Goal: Task Accomplishment & Management: Manage account settings

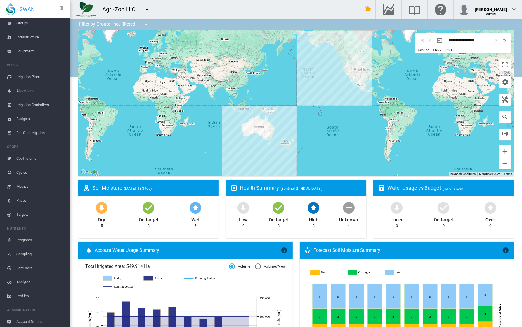
scroll to position [57, 0]
click at [33, 307] on span "Account Details" at bounding box center [40, 307] width 49 height 14
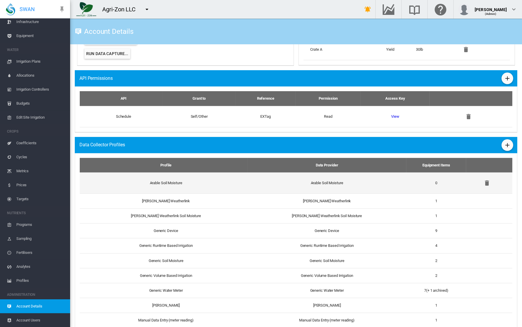
scroll to position [379, 0]
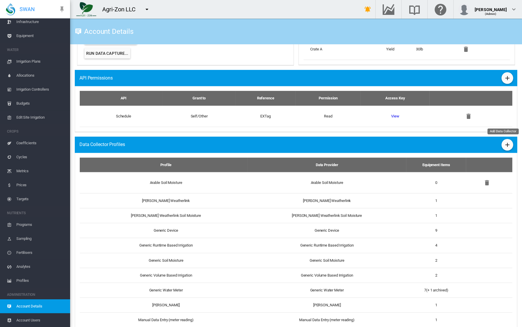
click at [504, 146] on md-icon "icon-plus" at bounding box center [506, 145] width 7 height 7
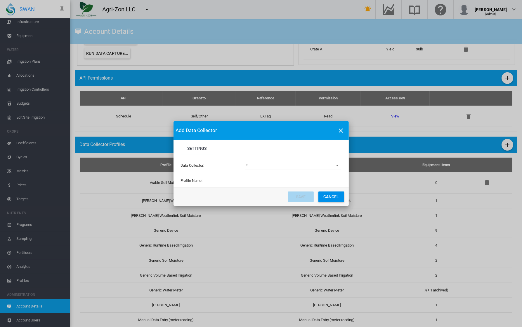
click at [301, 168] on md-select "(deprecated) Toro Lynx Course By Station Adcon Soil Moisture Aquacheck Soil Moi…" at bounding box center [292, 165] width 95 height 9
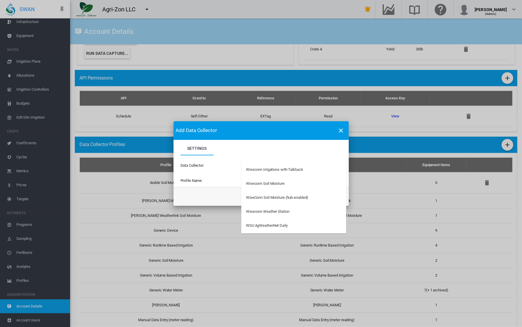
scroll to position [1929, 0]
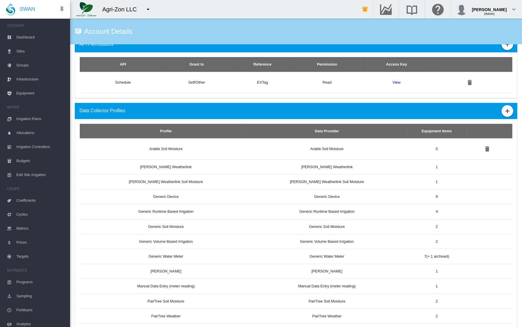
scroll to position [424, 0]
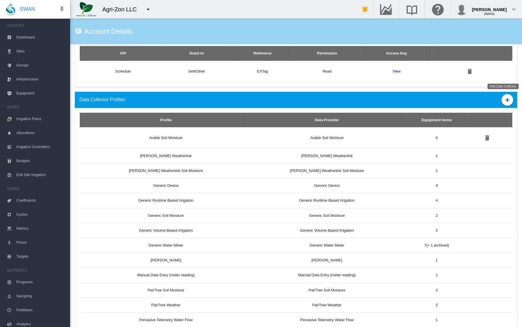
click at [503, 101] on md-icon "icon-plus" at bounding box center [506, 100] width 7 height 7
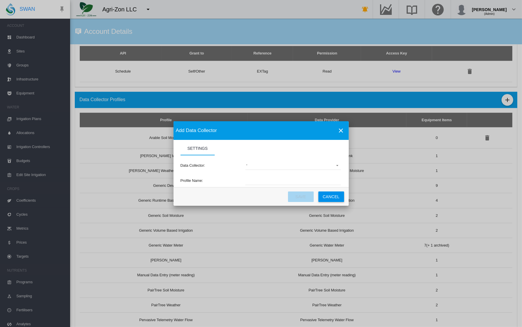
click at [304, 167] on md-select "(deprecated) Toro Lynx Course By Station Adcon Soil Moisture Aquacheck Soil Moi…" at bounding box center [292, 165] width 95 height 9
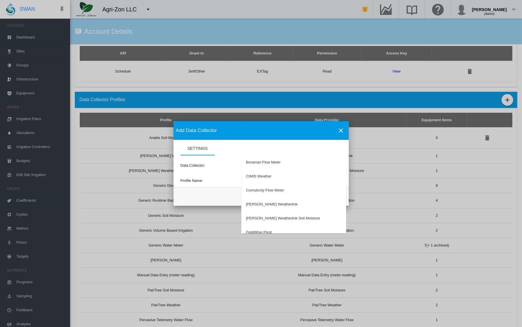
scroll to position [115, 0]
click at [222, 168] on md-backdrop at bounding box center [261, 163] width 522 height 327
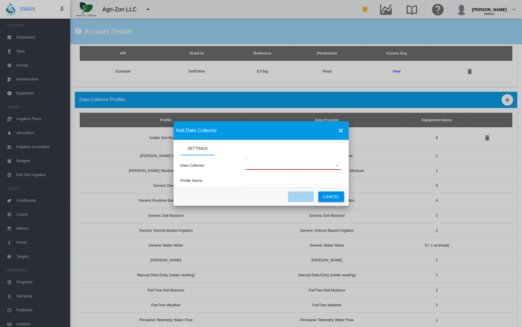
click at [261, 167] on md-select "Settings Settings ..." at bounding box center [292, 165] width 95 height 9
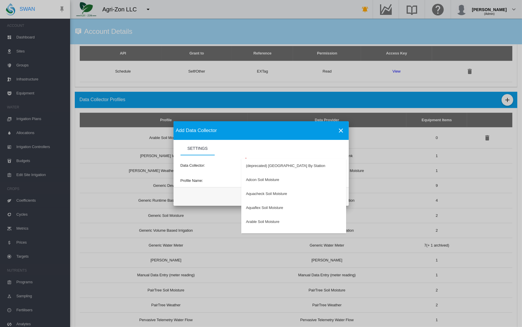
type md-option "34"
type md-option "50"
type md-option "147"
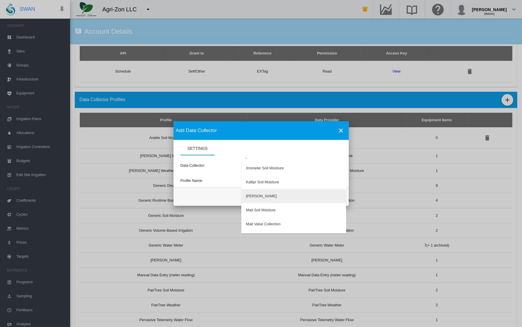
type md-option "166"
click at [183, 181] on md-backdrop at bounding box center [261, 163] width 522 height 327
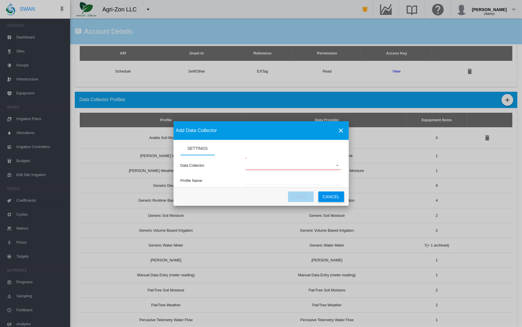
click at [271, 178] on input "Settings Settings ..." at bounding box center [292, 181] width 95 height 9
click at [265, 184] on input "Settings Settings ..." at bounding box center [292, 181] width 95 height 9
click at [338, 200] on button "Cancel" at bounding box center [331, 197] width 26 height 11
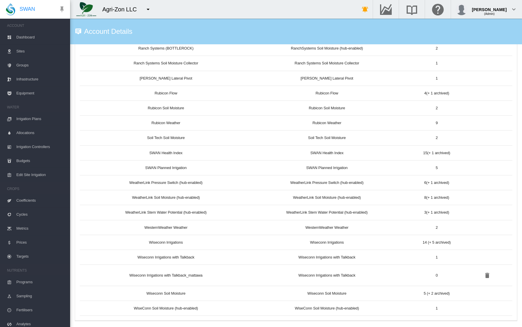
scroll to position [769, 0]
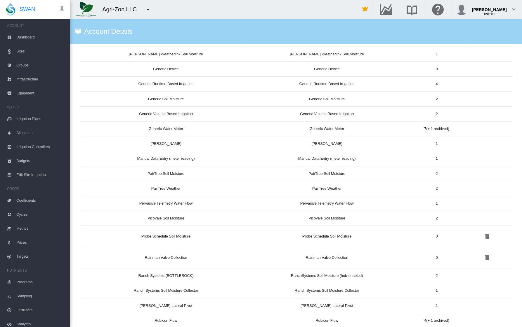
click at [149, 9] on md-icon "icon-menu-down" at bounding box center [147, 9] width 7 height 7
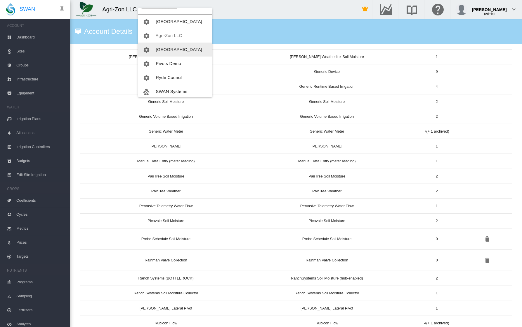
scroll to position [28, 0]
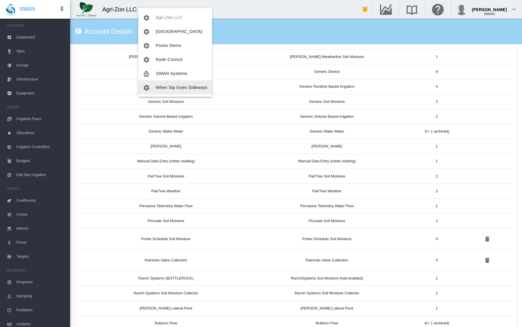
click at [186, 88] on span "When Sip Goes Sideways" at bounding box center [182, 87] width 52 height 5
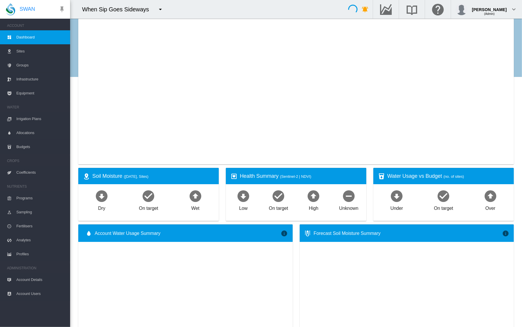
type input "**********"
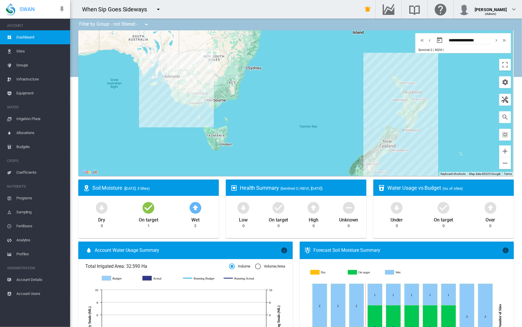
click at [20, 291] on span "Account Users" at bounding box center [40, 294] width 49 height 14
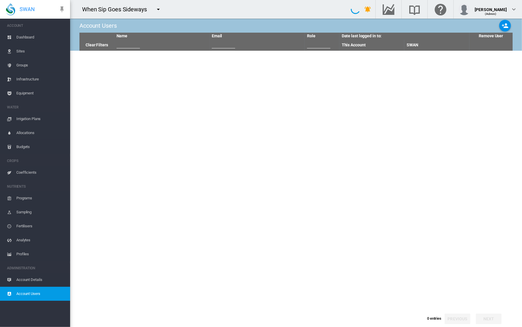
click at [27, 279] on span "Account Details" at bounding box center [40, 280] width 49 height 14
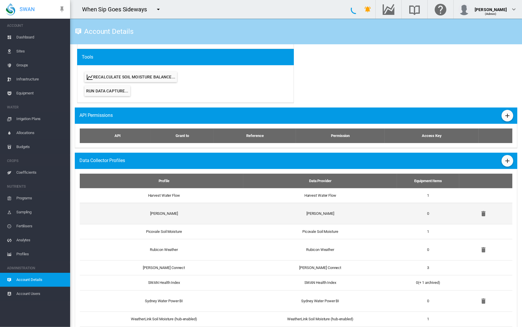
scroll to position [300, 0]
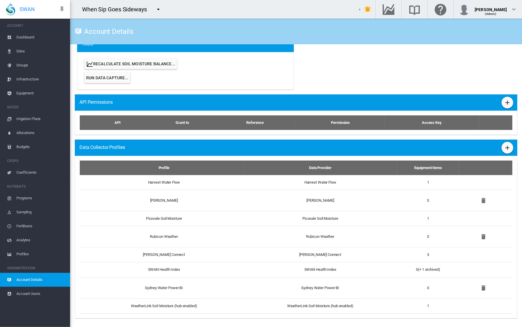
click at [504, 148] on md-icon "icon-plus" at bounding box center [506, 147] width 7 height 7
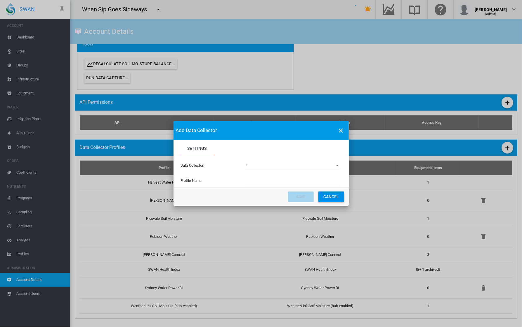
click at [307, 165] on md-select "(deprecated) Toro Lynx Course By Station Adcon Soil Moisture Aquacheck Soil Moi…" at bounding box center [292, 165] width 95 height 9
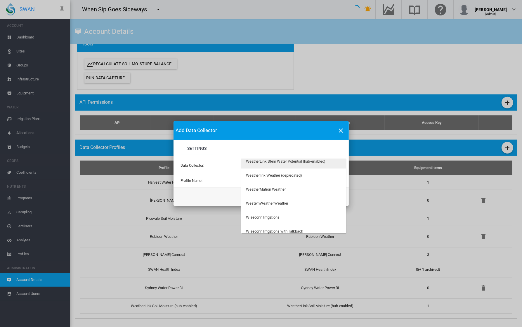
scroll to position [1839, 0]
click at [135, 162] on md-backdrop at bounding box center [261, 163] width 522 height 327
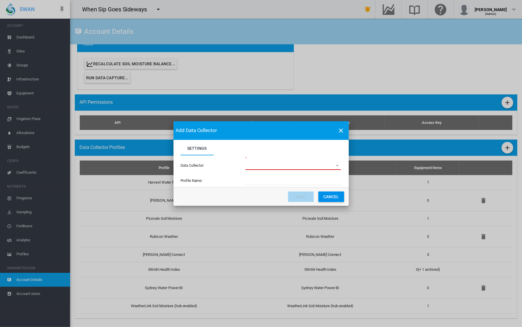
click at [265, 166] on md-select "Settings Settings ..." at bounding box center [292, 165] width 95 height 9
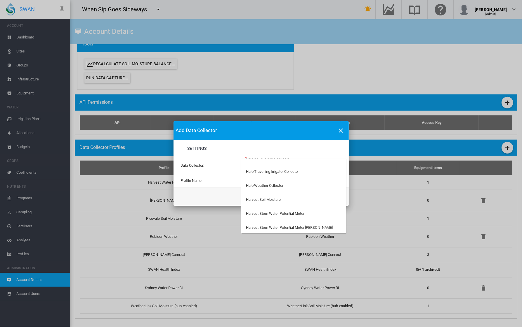
scroll to position [443, 0]
click at [454, 50] on md-backdrop at bounding box center [261, 163] width 522 height 327
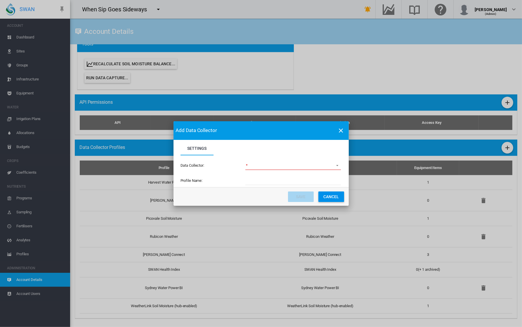
click at [484, 14] on div "Add Data Collector Settings Settings Data Collector: Profile Name: Save" at bounding box center [261, 163] width 522 height 327
click at [489, 7] on div "Add Data Collector Settings Settings Data Collector: Profile Name: Save" at bounding box center [261, 163] width 522 height 327
click at [335, 197] on button "Cancel" at bounding box center [331, 197] width 26 height 11
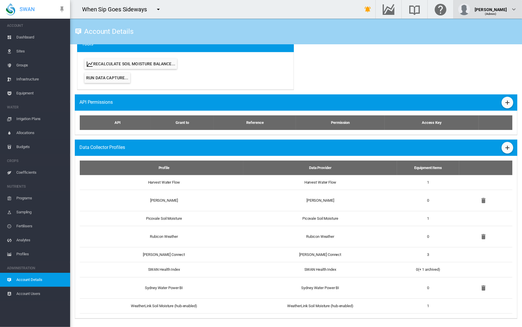
click at [487, 15] on span "(Admin)" at bounding box center [490, 13] width 11 height 3
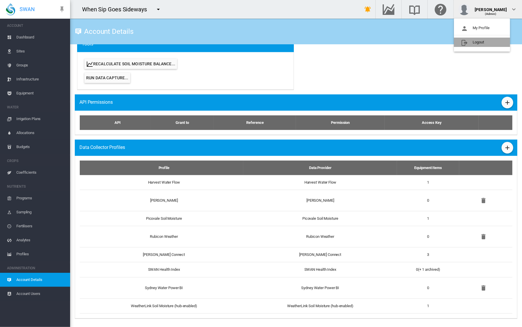
click at [471, 46] on button "Logout" at bounding box center [482, 42] width 56 height 9
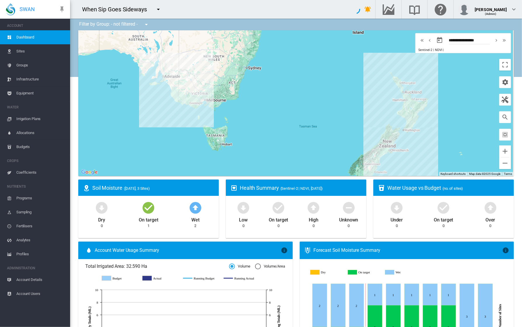
click at [136, 12] on div "When Sip Goes Sideways" at bounding box center [117, 9] width 70 height 8
click at [155, 9] on md-icon "icon-menu-down" at bounding box center [158, 9] width 7 height 7
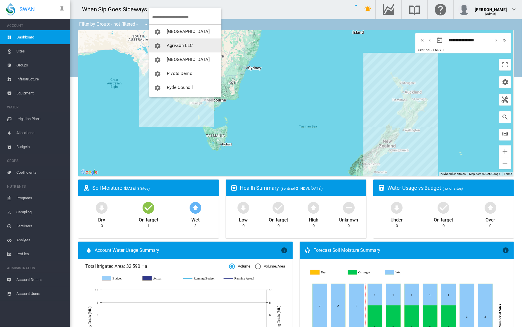
click at [198, 41] on button "Agri-Zon LLC" at bounding box center [185, 46] width 72 height 14
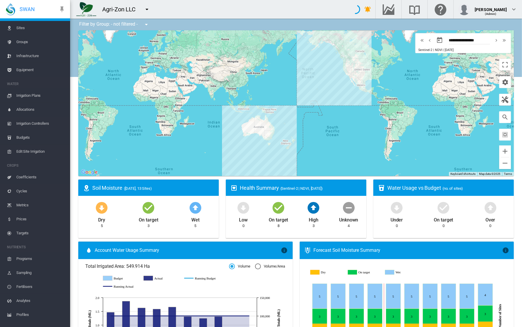
scroll to position [57, 0]
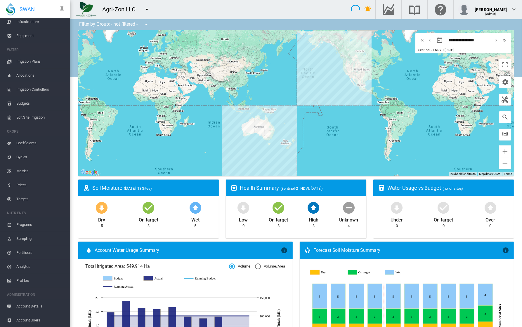
click at [29, 305] on span "Account Details" at bounding box center [40, 307] width 49 height 14
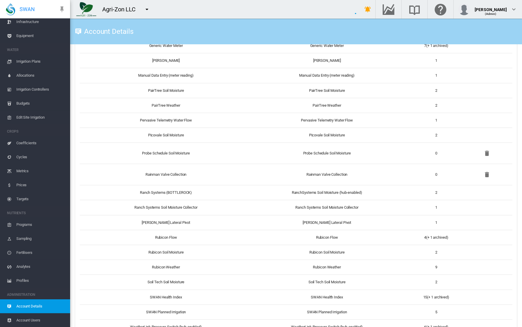
scroll to position [769, 0]
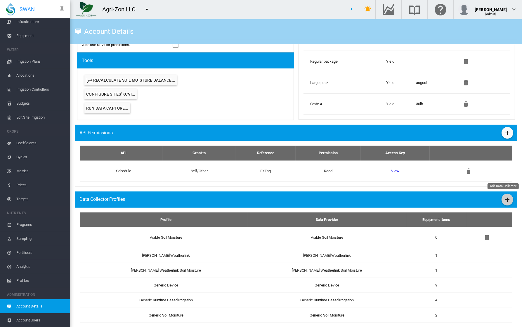
click at [507, 200] on button "Add Data Collector" at bounding box center [507, 200] width 12 height 12
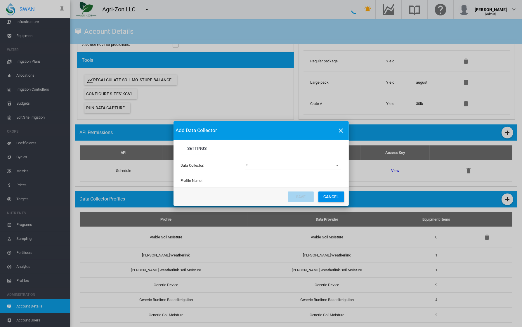
click at [308, 175] on div "Data Collector: (deprecated) Toro Lynx Course By Station Adcon Soil Moisture Aq…" at bounding box center [260, 166] width 161 height 20
click at [305, 166] on md-select "(deprecated) Toro Lynx Course By Station Adcon Soil Moisture Aquacheck Soil Moi…" at bounding box center [292, 165] width 95 height 9
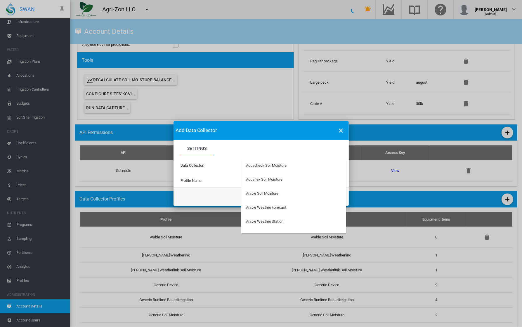
scroll to position [0, 0]
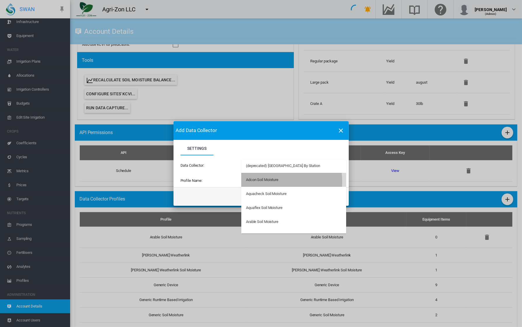
click at [263, 182] on div "Adcon Soil Moisture" at bounding box center [262, 179] width 32 height 5
type input "**********"
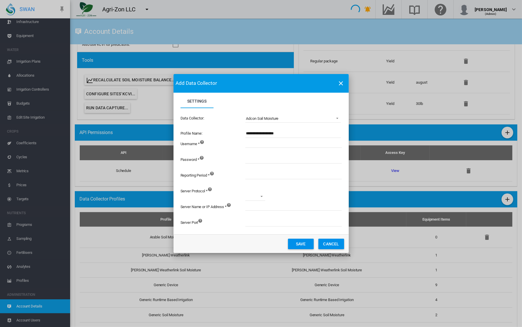
click at [263, 196] on md-select "http https" at bounding box center [255, 196] width 20 height 9
click at [263, 196] on md-option "http" at bounding box center [261, 197] width 40 height 14
click at [340, 243] on button "Cancel" at bounding box center [331, 244] width 26 height 11
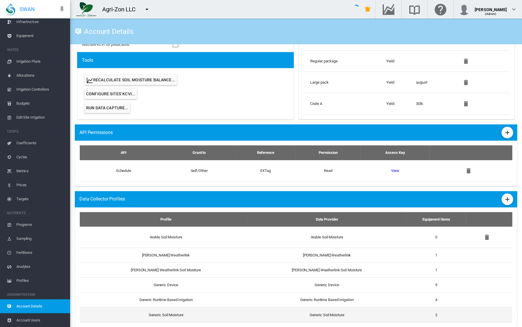
scroll to position [324, 0]
